Goal: Task Accomplishment & Management: Manage account settings

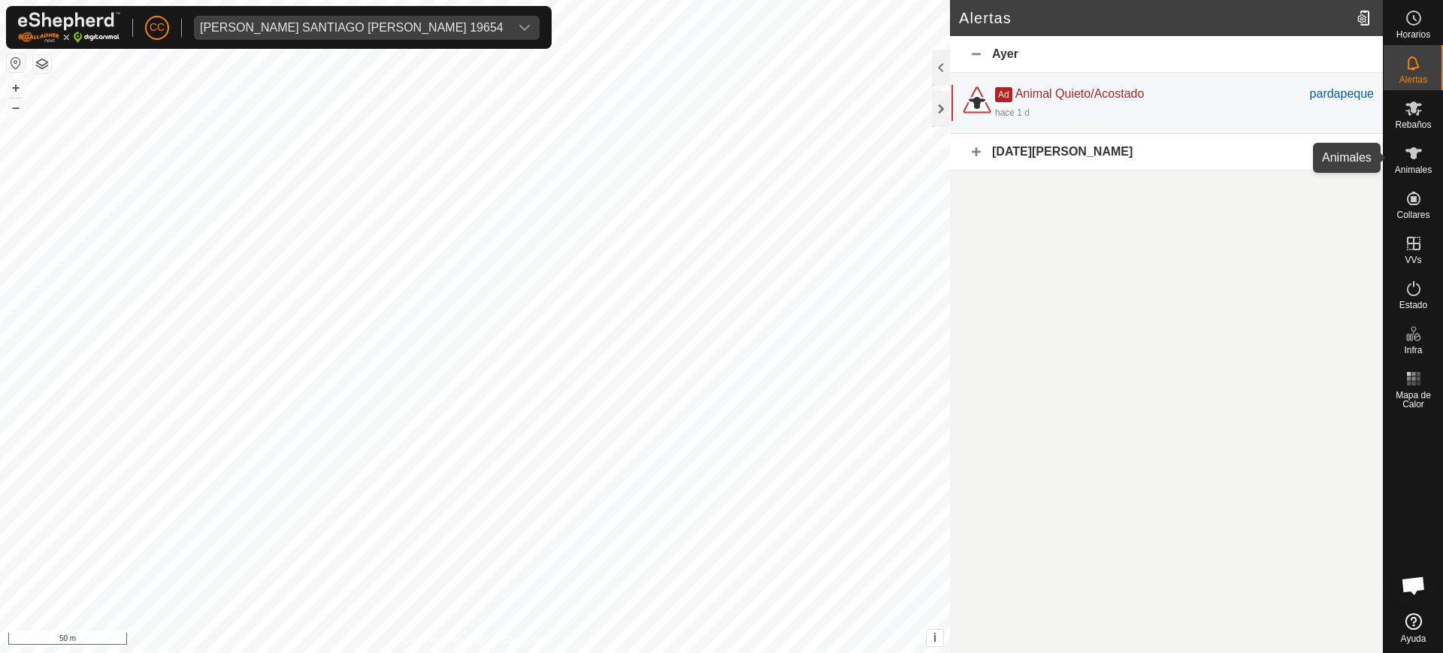
click at [1412, 162] on icon at bounding box center [1414, 153] width 18 height 18
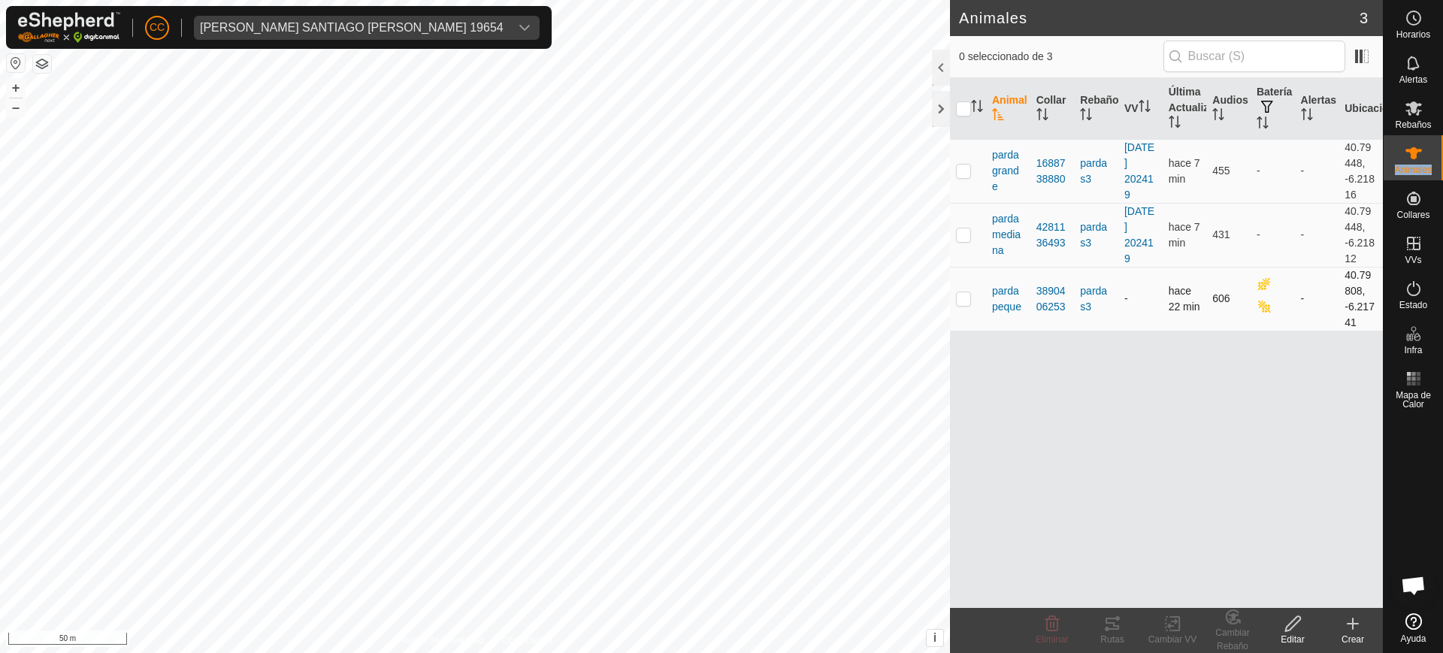
drag, startPoint x: 1412, startPoint y: 162, endPoint x: 1303, endPoint y: 292, distance: 169.7
click at [1411, 163] on es-animals-svg-icon at bounding box center [1413, 153] width 27 height 24
click at [424, 27] on div "[PERSON_NAME] SANTIAGO [PERSON_NAME] 19654" at bounding box center [352, 28] width 304 height 12
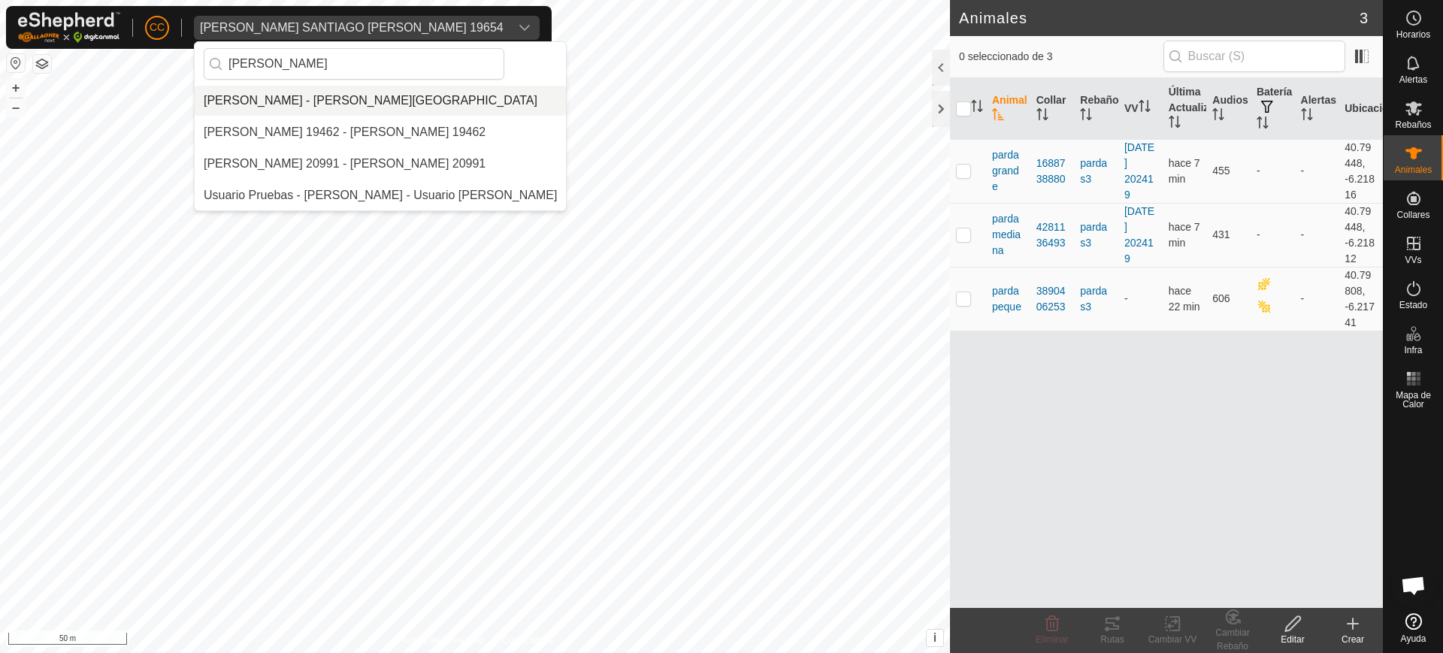
type input "[PERSON_NAME]"
click at [466, 109] on li "[PERSON_NAME] - [PERSON_NAME][GEOGRAPHIC_DATA]" at bounding box center [380, 101] width 371 height 30
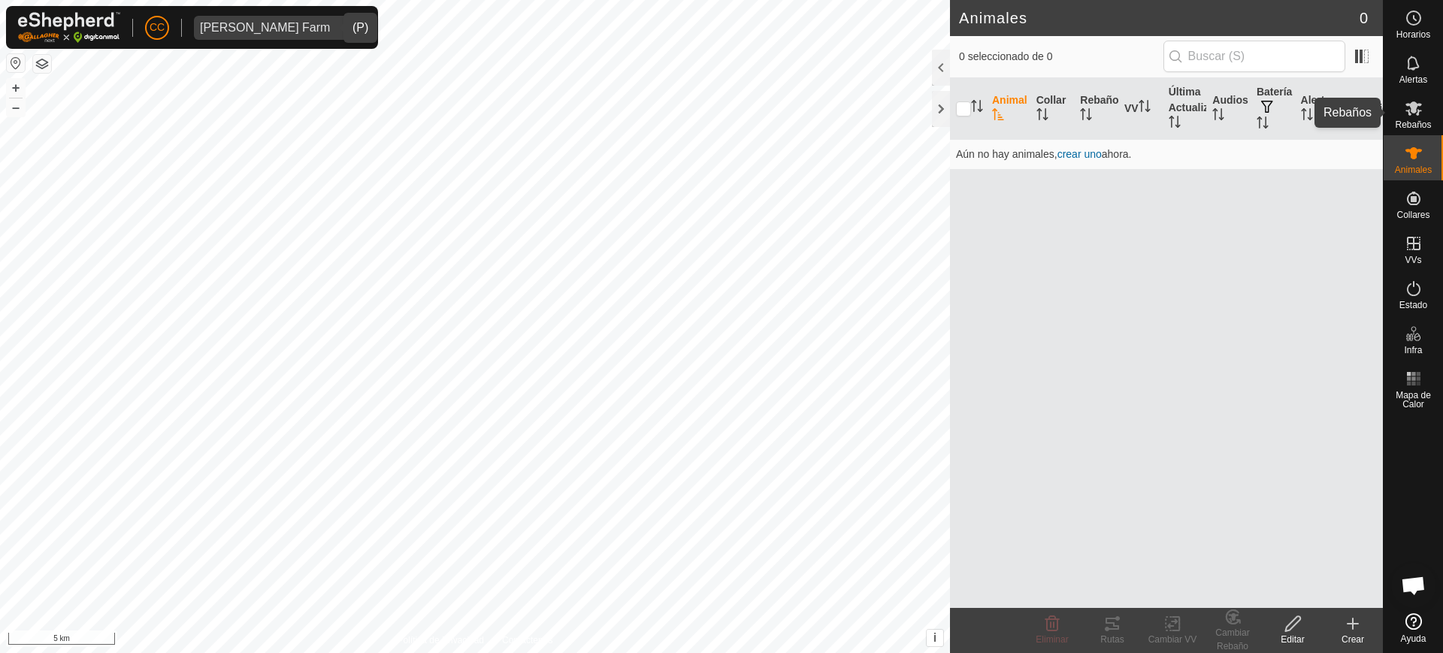
click at [1415, 124] on div "CC [PERSON_NAME] Farm Horarios Alertas Rebaños Animales Collares VVs Estado Inf…" at bounding box center [721, 326] width 1443 height 653
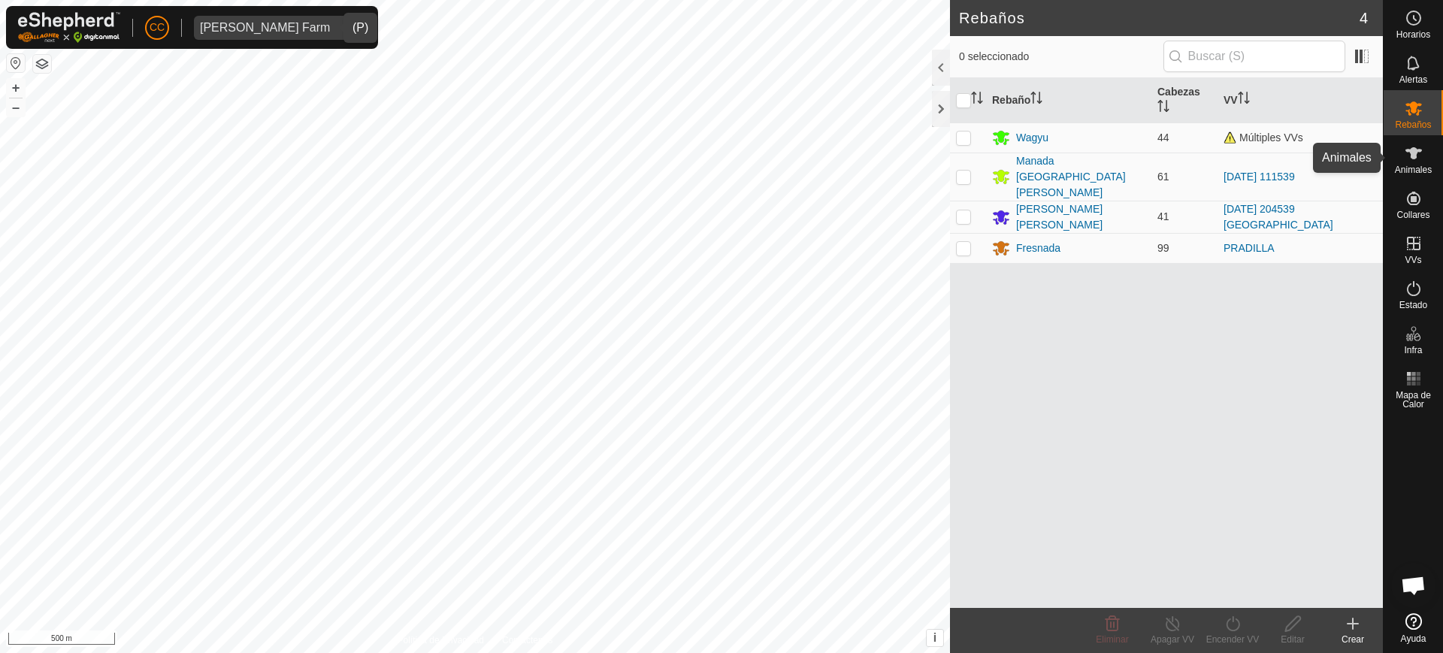
click at [1417, 159] on icon at bounding box center [1414, 153] width 18 height 18
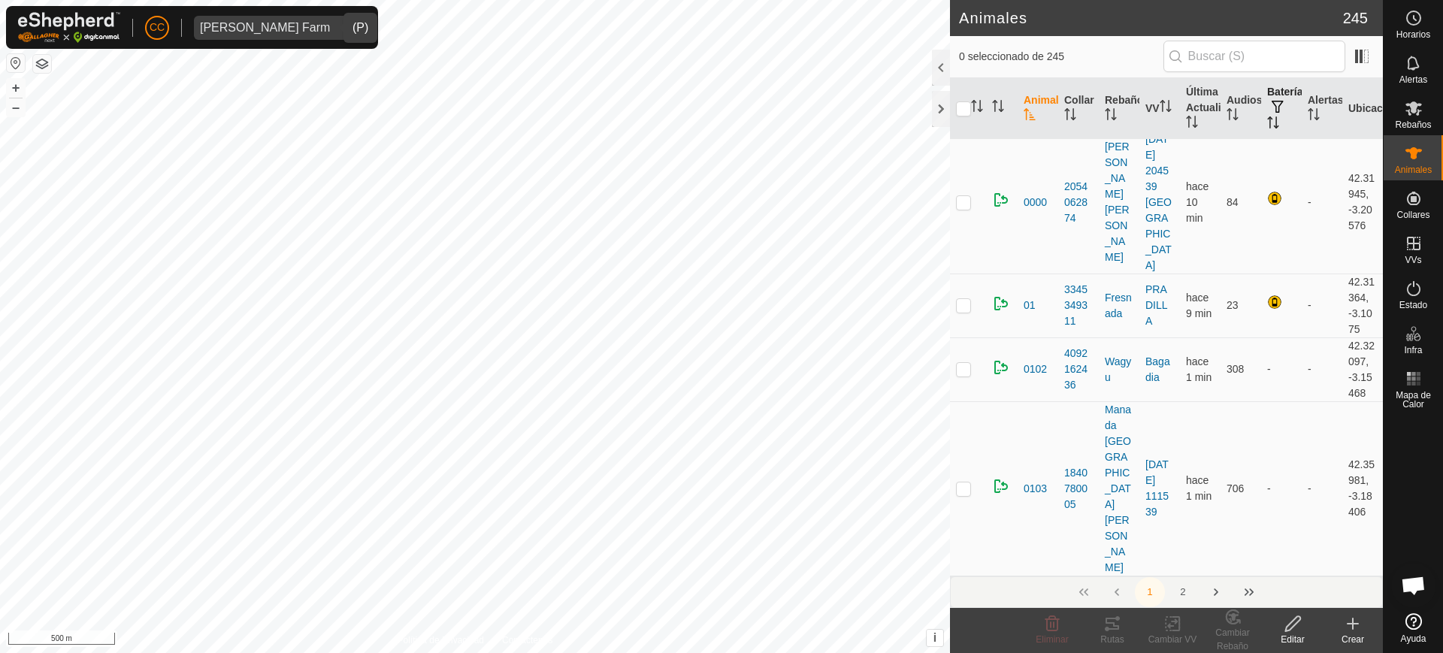
scroll to position [8, 0]
click at [1267, 123] on icon "Activar para ordenar" at bounding box center [1273, 123] width 12 height 12
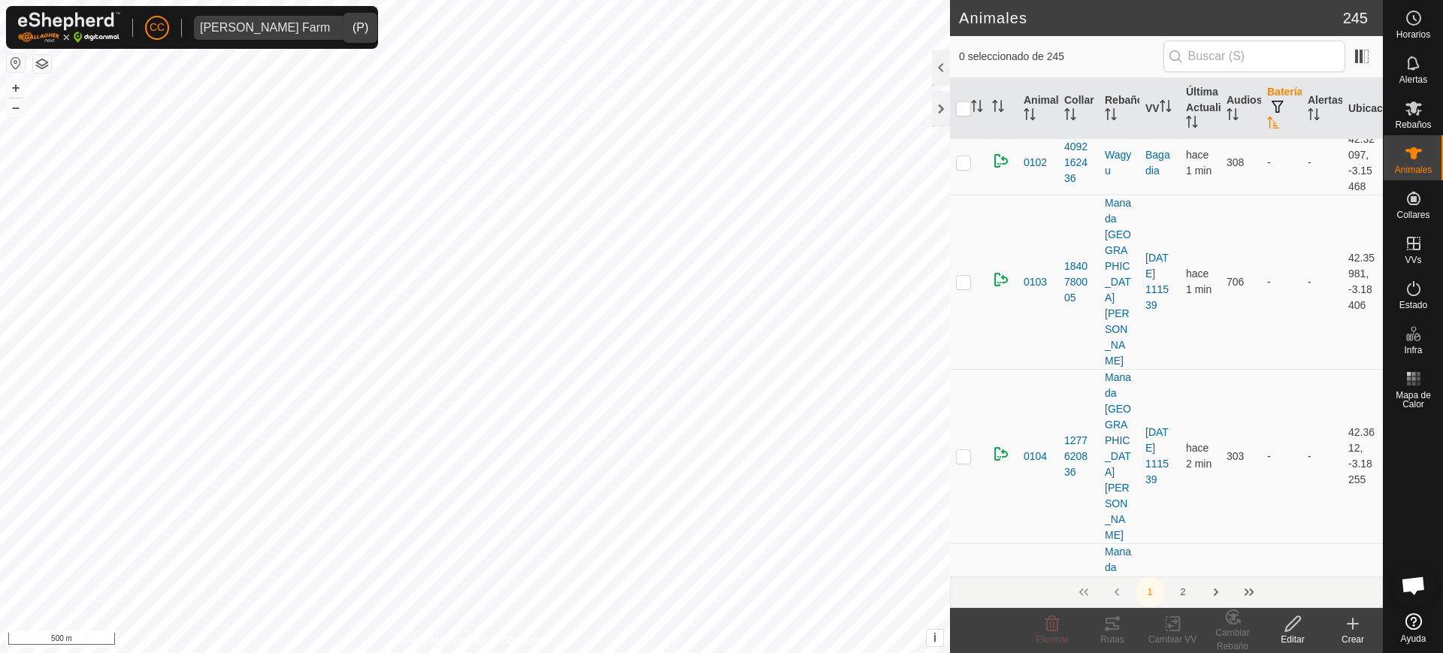
scroll to position [0, 0]
click at [1267, 123] on icon "Activar para ordenar" at bounding box center [1273, 123] width 12 height 12
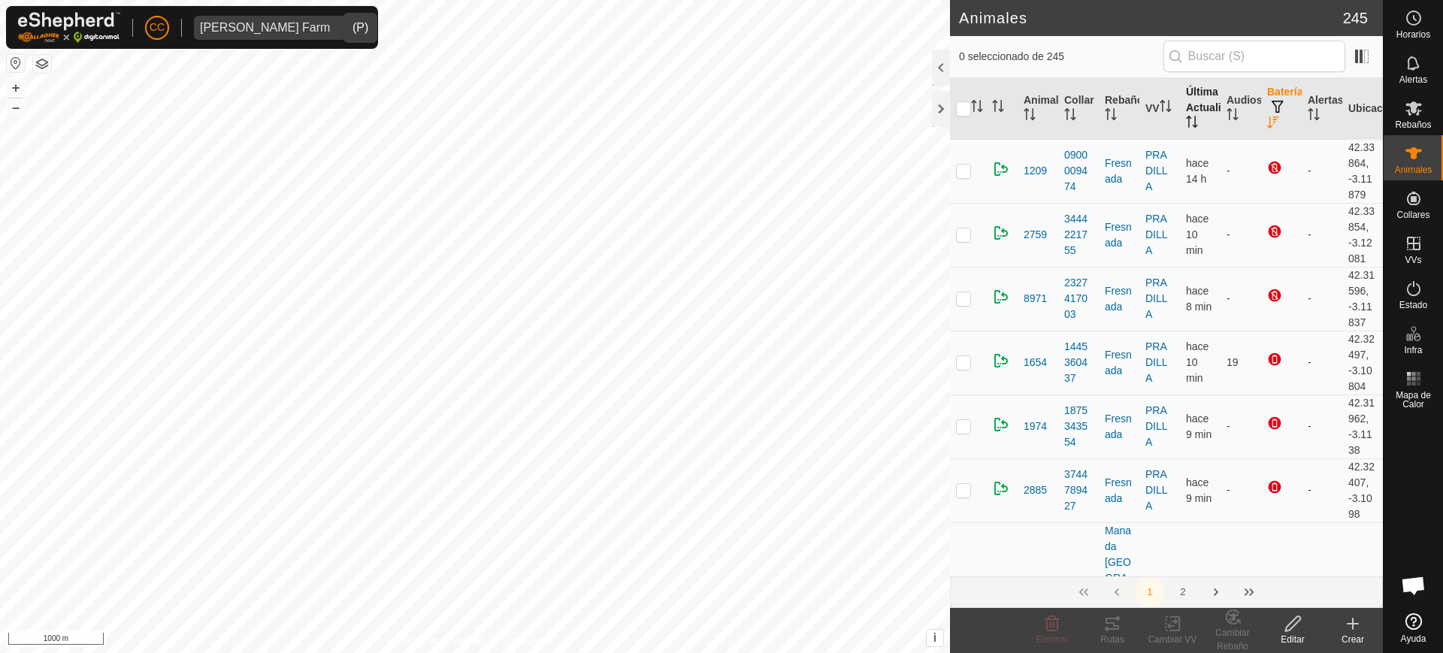
click at [1185, 107] on th "Última Actualización" at bounding box center [1200, 109] width 41 height 62
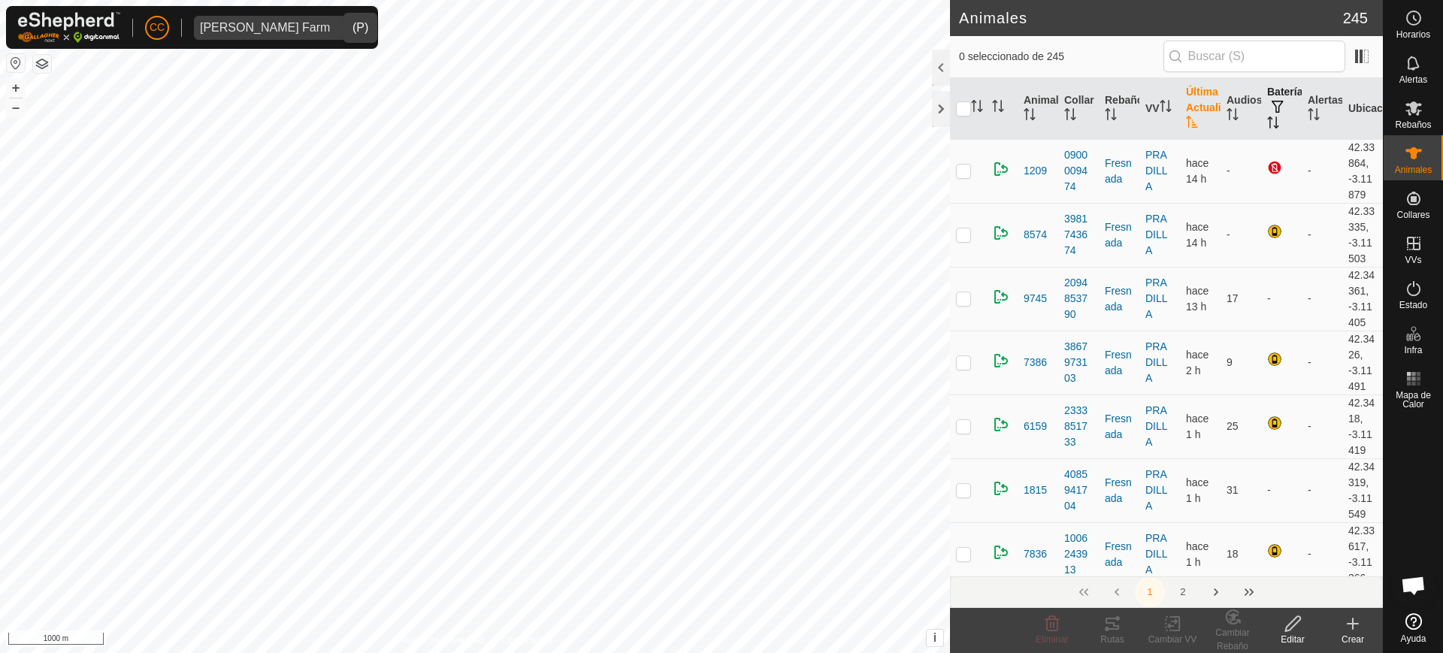
click at [1185, 107] on th "Última Actualización" at bounding box center [1200, 109] width 41 height 62
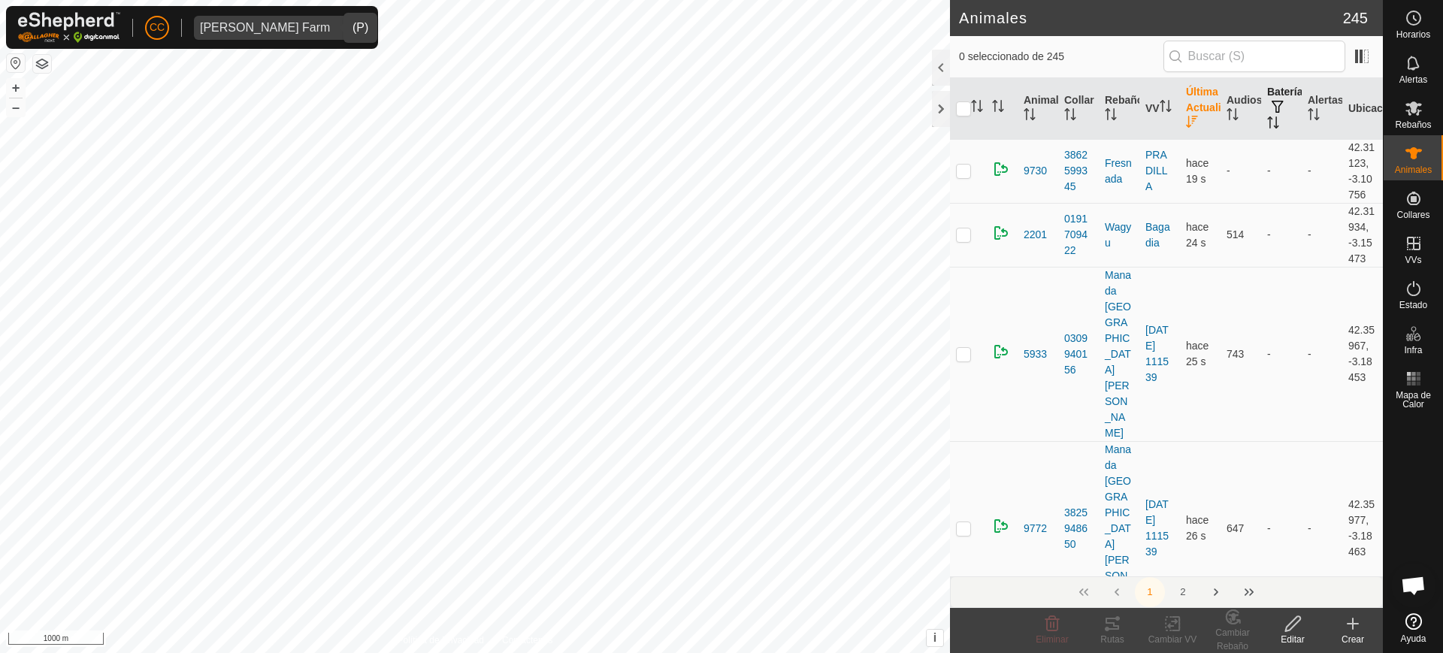
click at [1185, 107] on th "Última Actualización" at bounding box center [1200, 109] width 41 height 62
